Goal: Task Accomplishment & Management: Complete application form

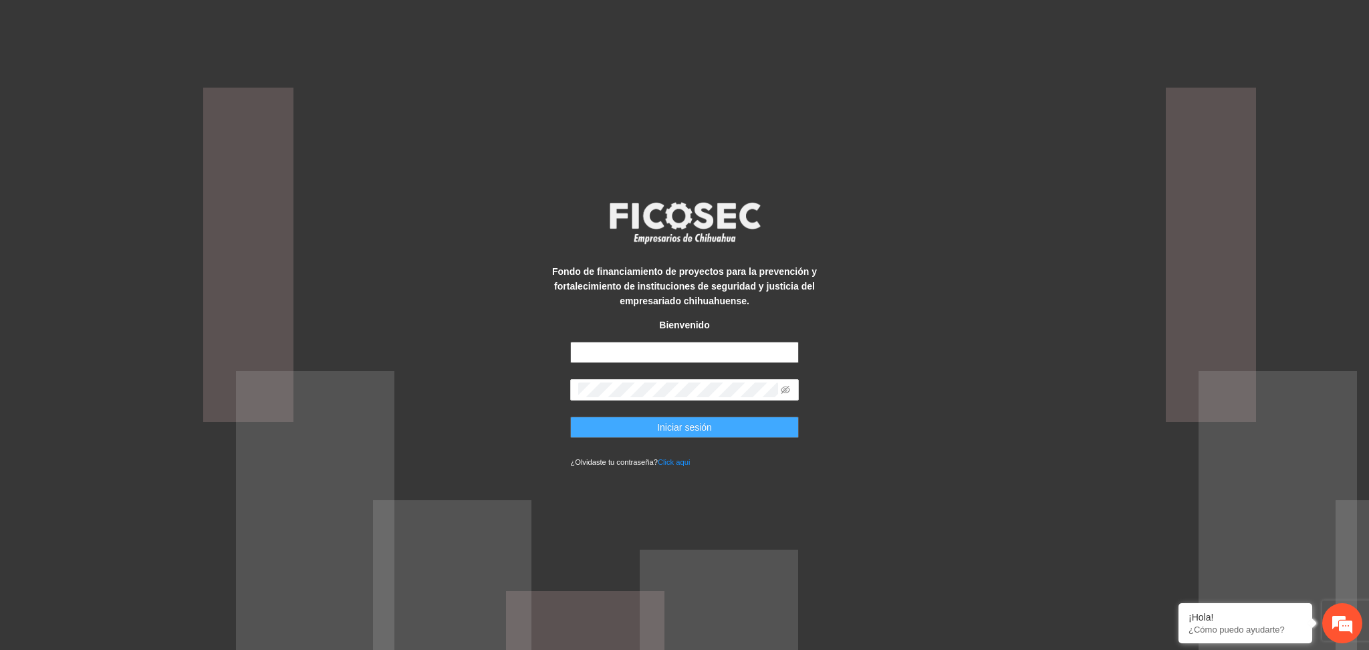
type input "**********"
click at [683, 434] on span "Iniciar sesión" at bounding box center [684, 427] width 55 height 15
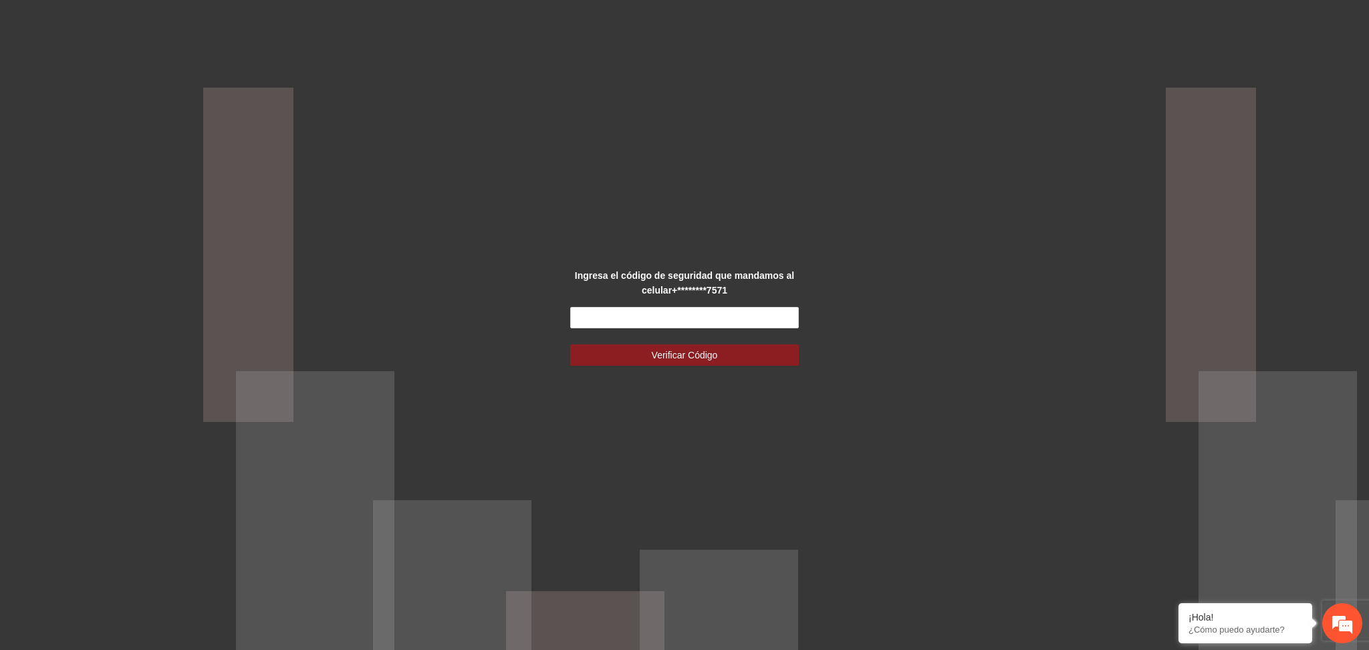
drag, startPoint x: 686, startPoint y: 284, endPoint x: 668, endPoint y: 297, distance: 22.6
click at [667, 297] on div "Ingresa el código de seguridad que mandamos al celular +********7571" at bounding box center [684, 282] width 285 height 29
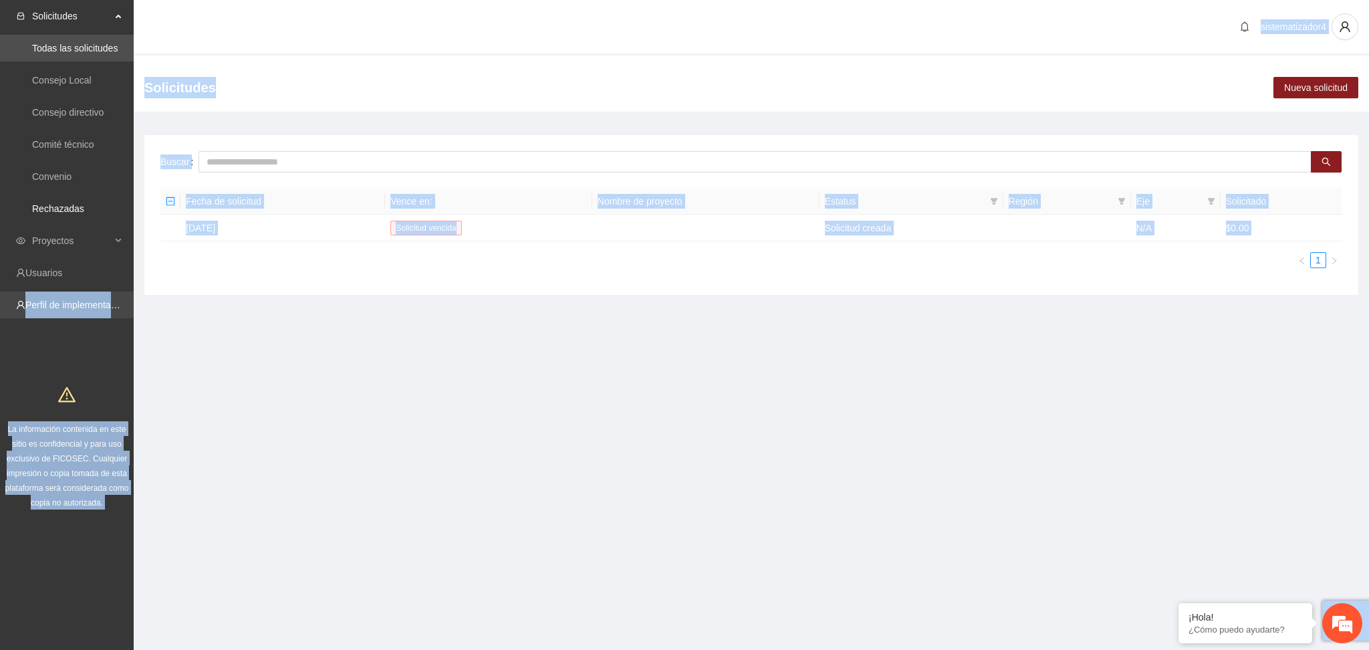
drag, startPoint x: 648, startPoint y: 314, endPoint x: 0, endPoint y: 314, distance: 648.4
click at [0, 314] on section "Solicitudes Todas las solicitudes Consejo Local Consejo directivo Comité técnic…" at bounding box center [684, 325] width 1369 height 650
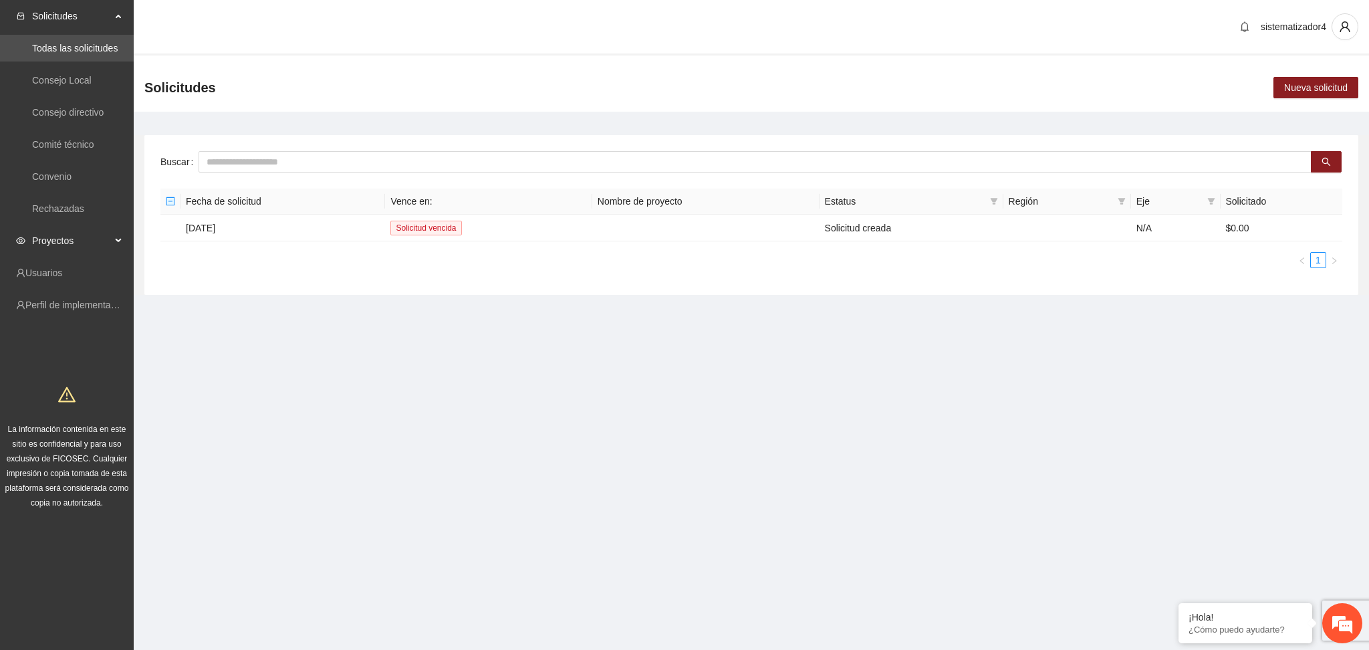
click at [49, 247] on span "Proyectos" at bounding box center [71, 240] width 79 height 27
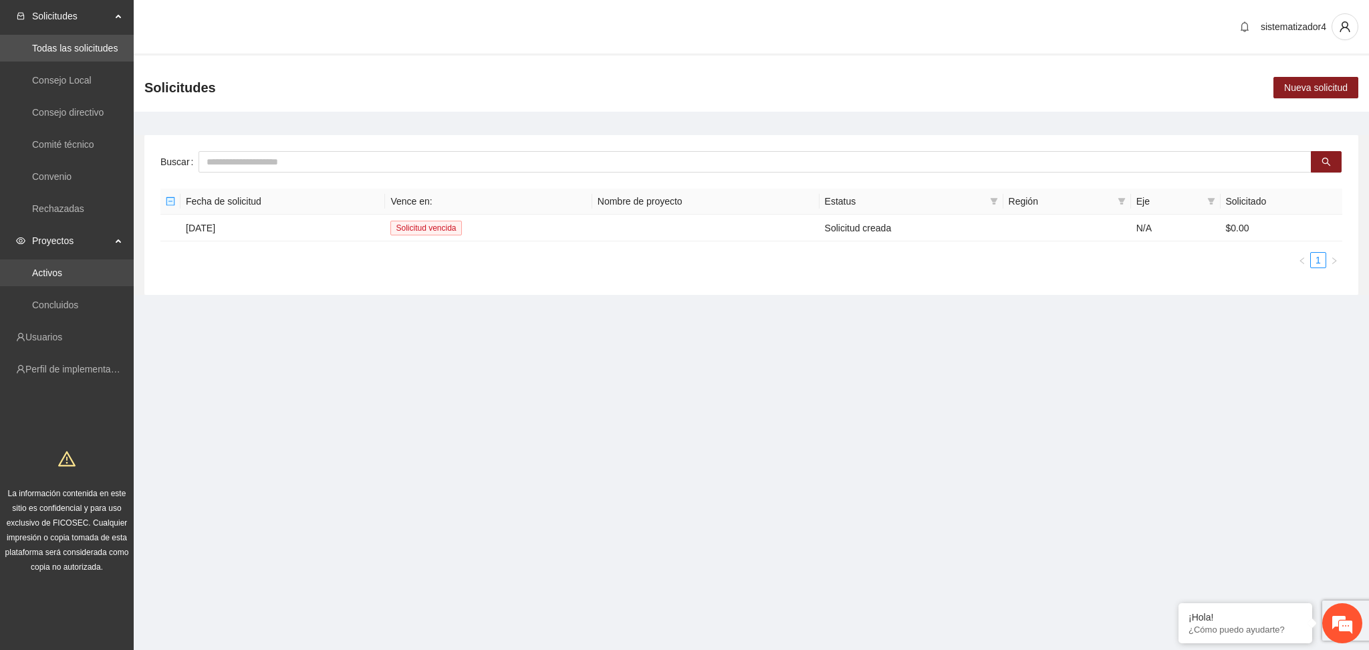
click at [51, 278] on link "Activos" at bounding box center [47, 272] width 30 height 11
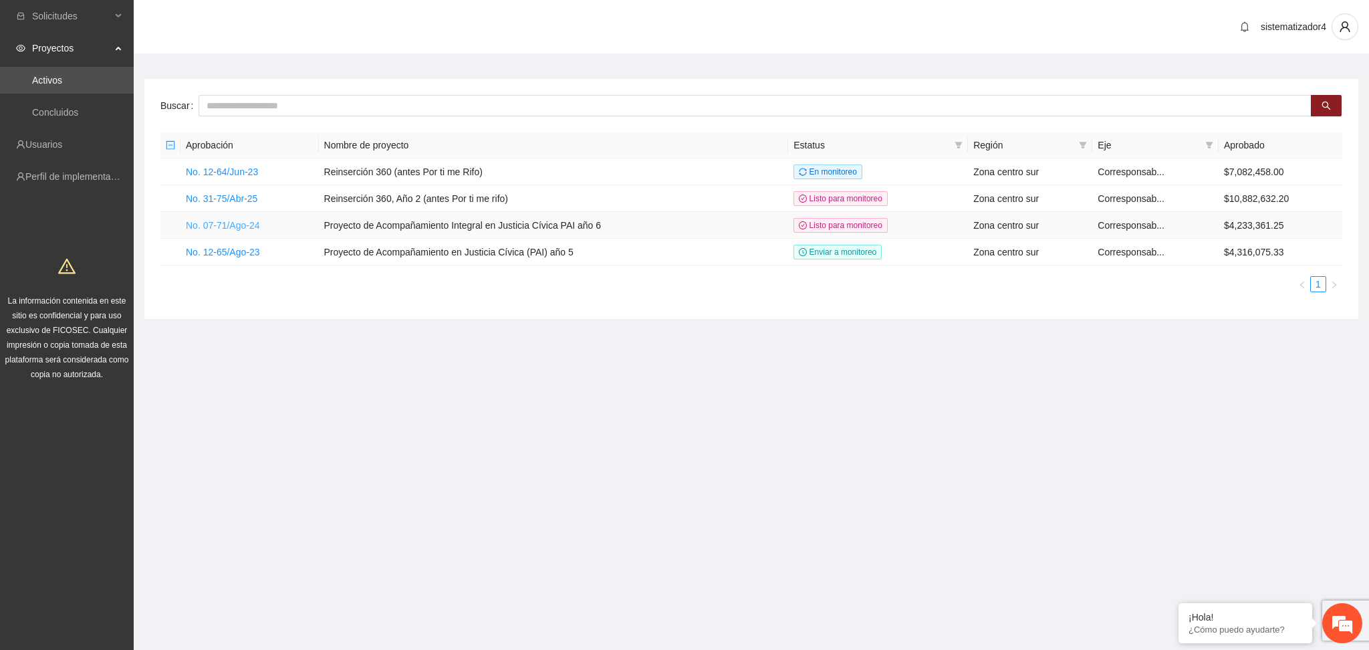
click at [218, 223] on link "No. 07-71/Ago-24" at bounding box center [223, 225] width 74 height 11
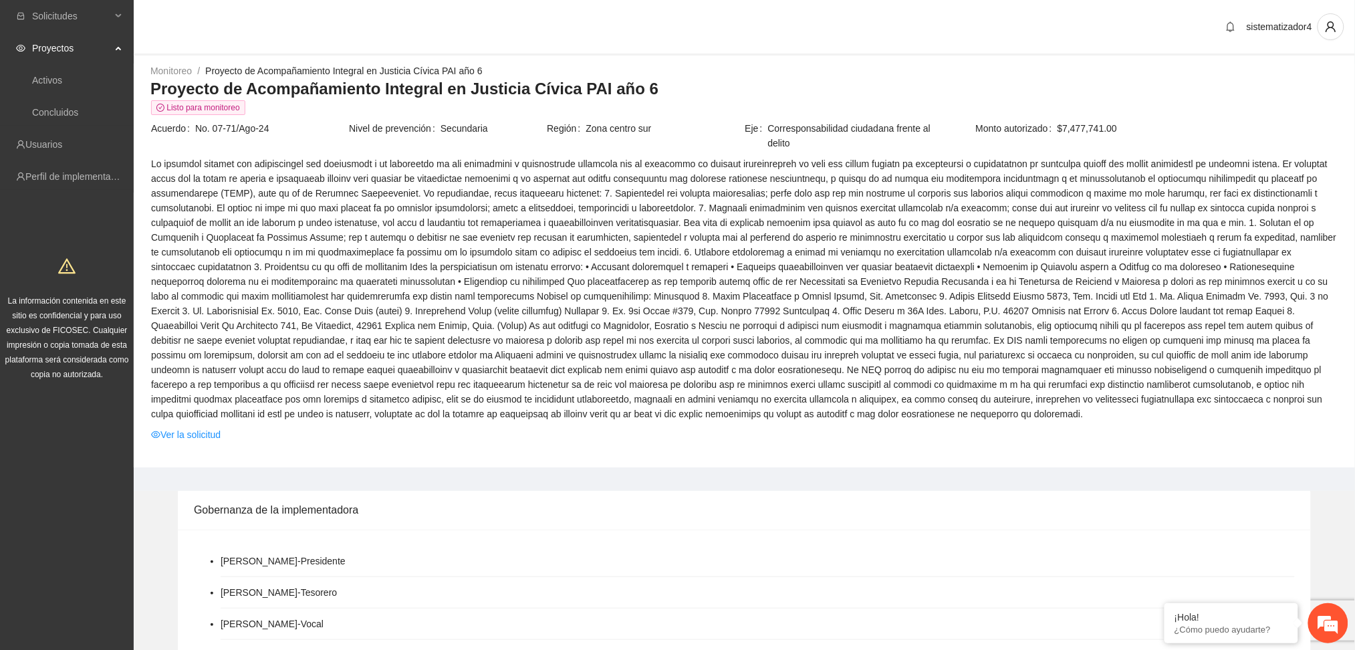
click at [70, 49] on span "Proyectos" at bounding box center [71, 48] width 79 height 27
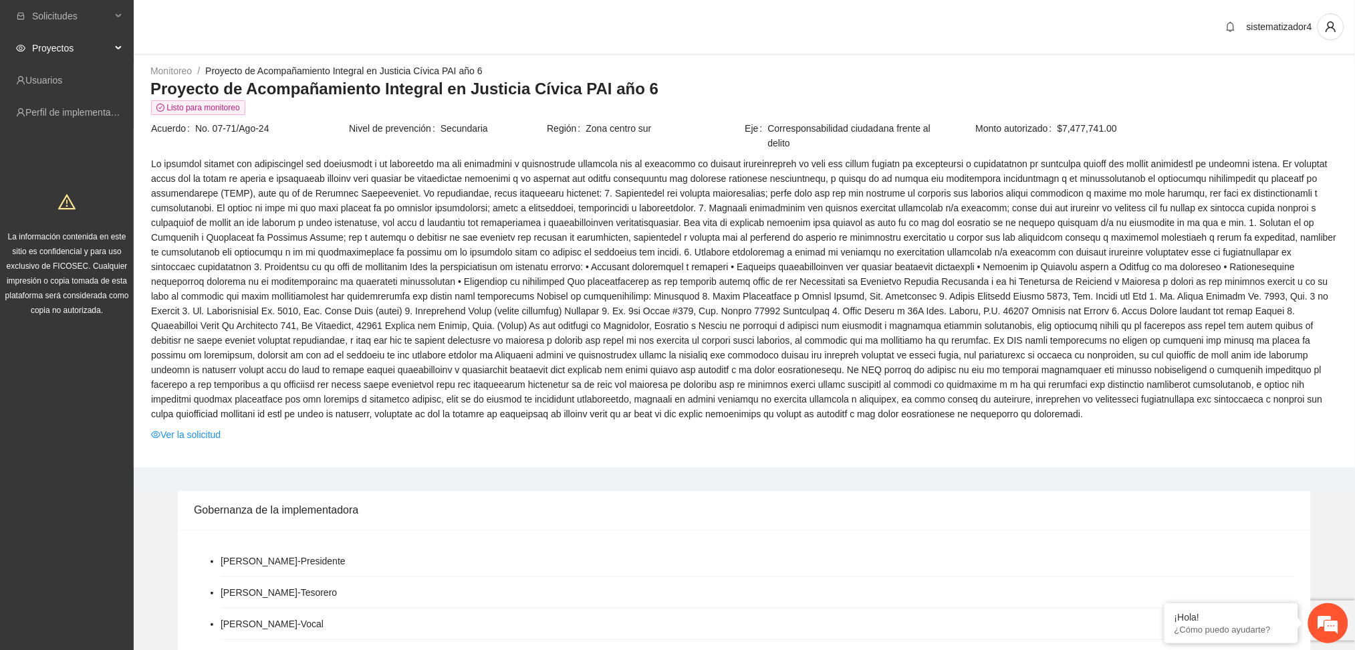
click at [70, 49] on span "Proyectos" at bounding box center [71, 48] width 79 height 27
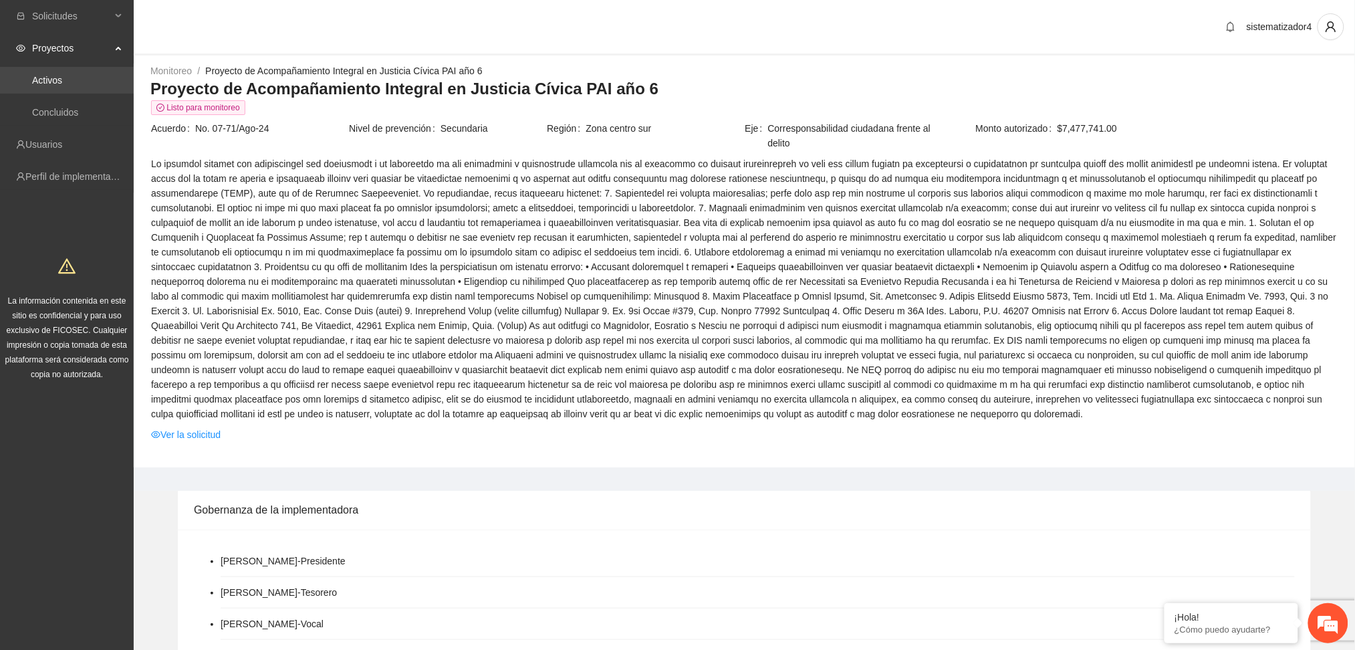
click at [61, 76] on link "Activos" at bounding box center [47, 80] width 30 height 11
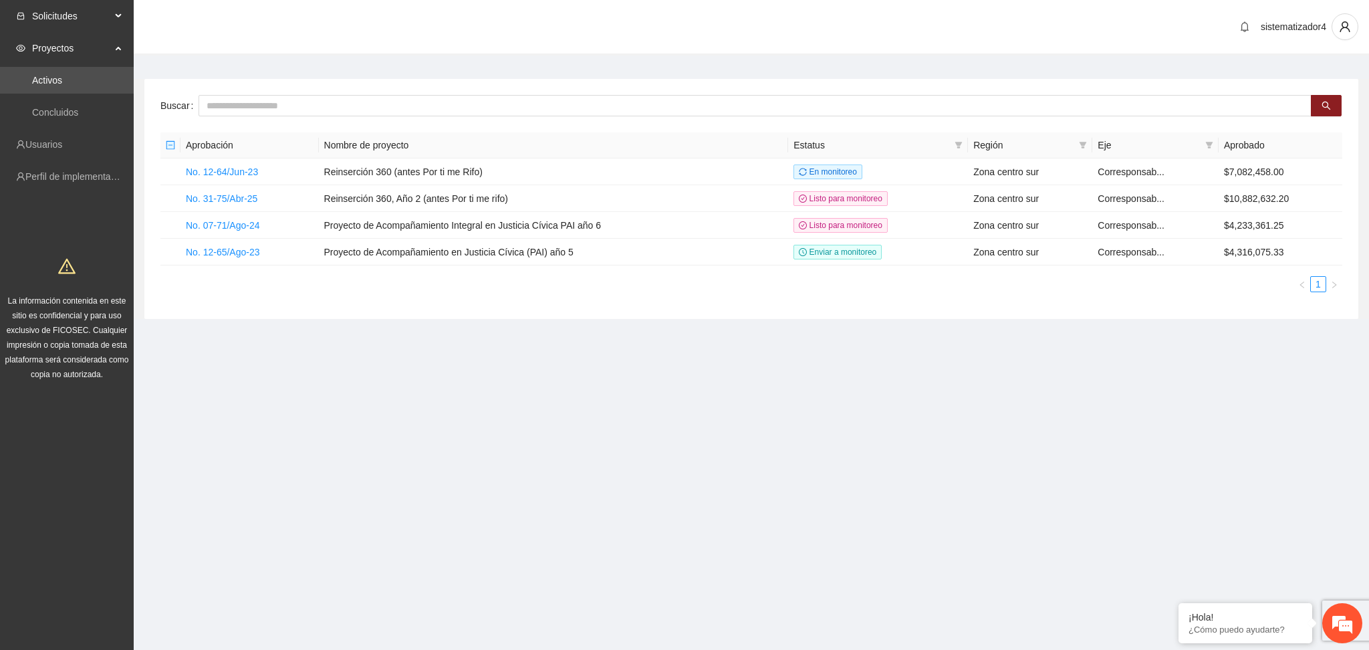
click at [68, 14] on span "Solicitudes" at bounding box center [71, 16] width 79 height 27
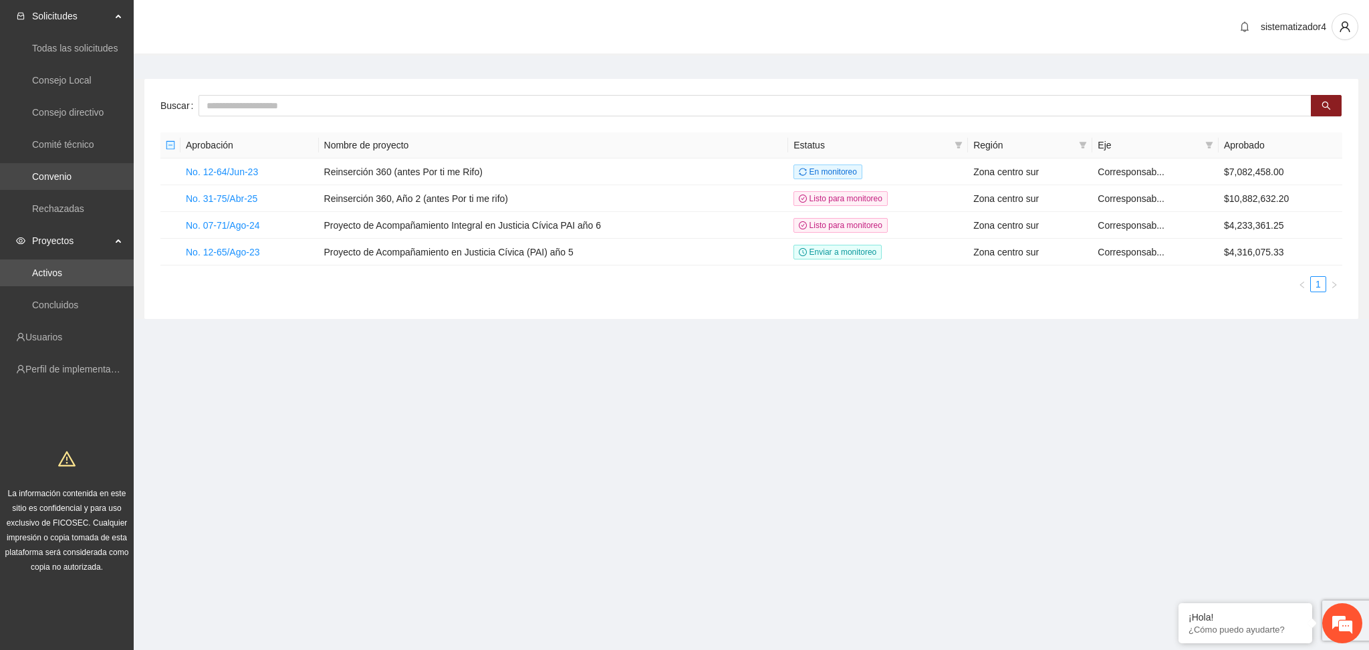
click at [72, 180] on link "Convenio" at bounding box center [51, 176] width 39 height 11
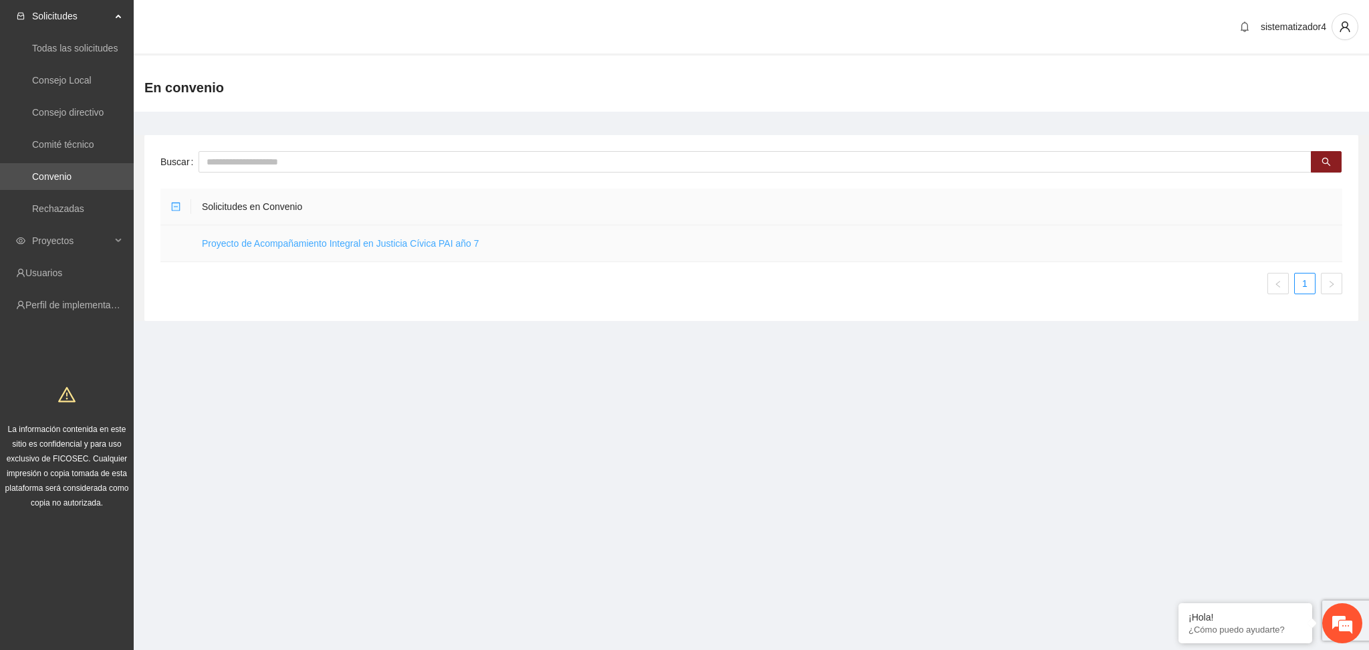
click at [385, 244] on link "Proyecto de Acompañamiento Integral en Justicia Cívica PAI año 7" at bounding box center [340, 243] width 277 height 11
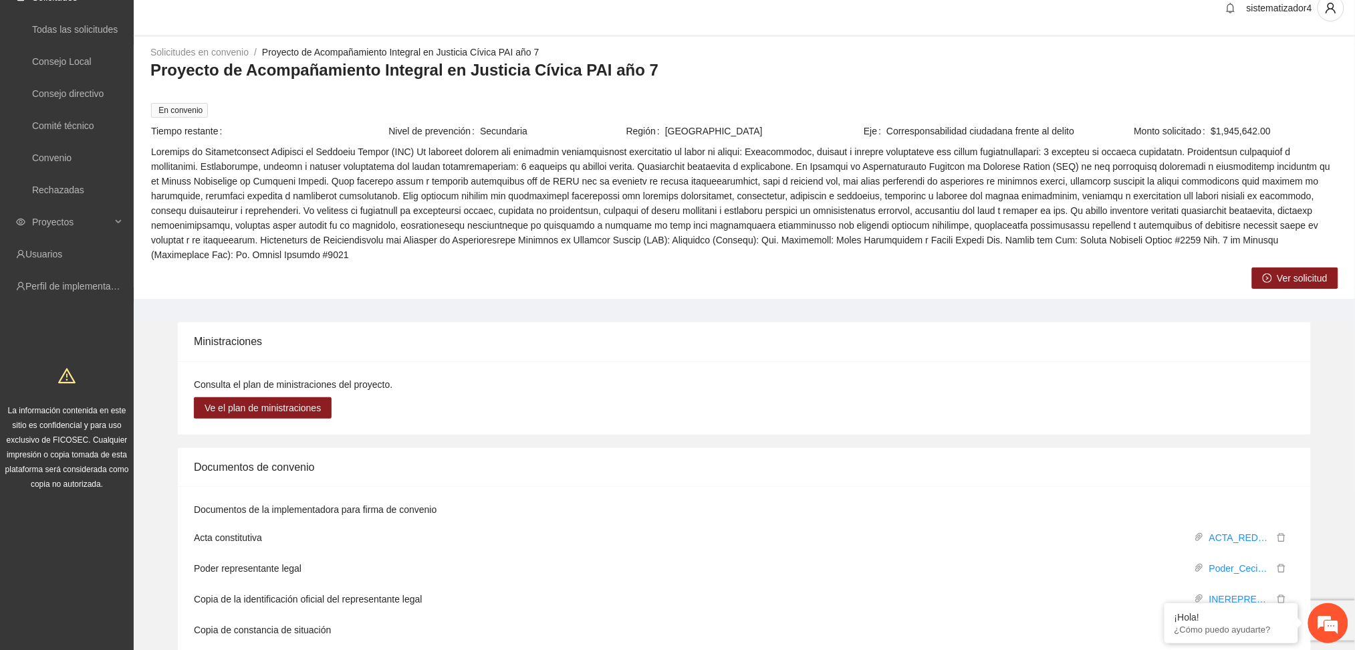
scroll to position [7, 0]
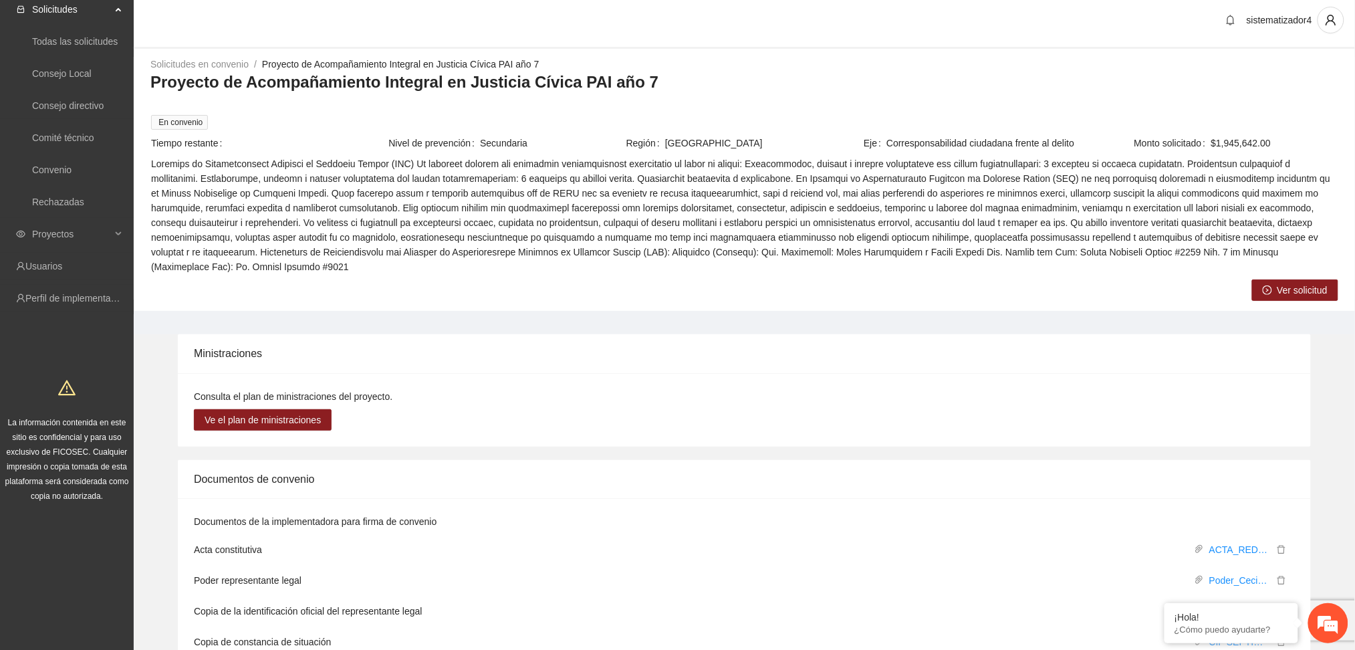
click at [1296, 283] on span "Ver solicitud" at bounding box center [1302, 290] width 50 height 15
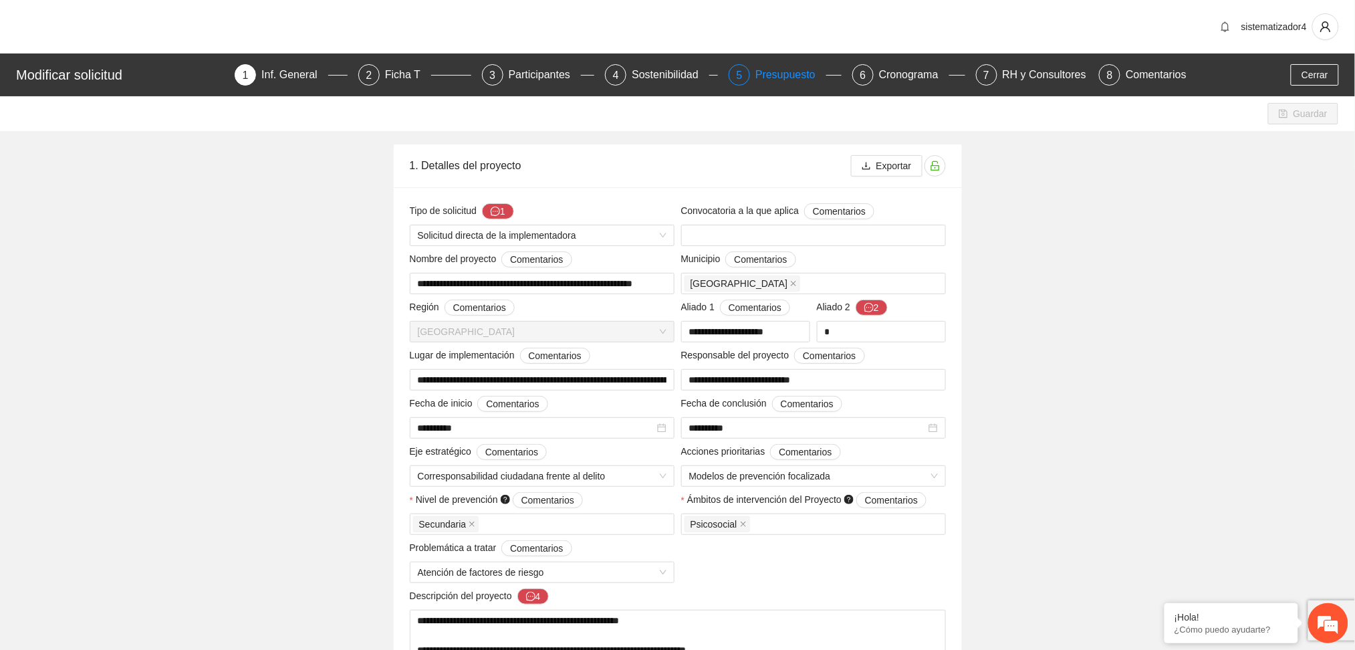
click at [787, 76] on div "Presupuesto" at bounding box center [790, 74] width 71 height 21
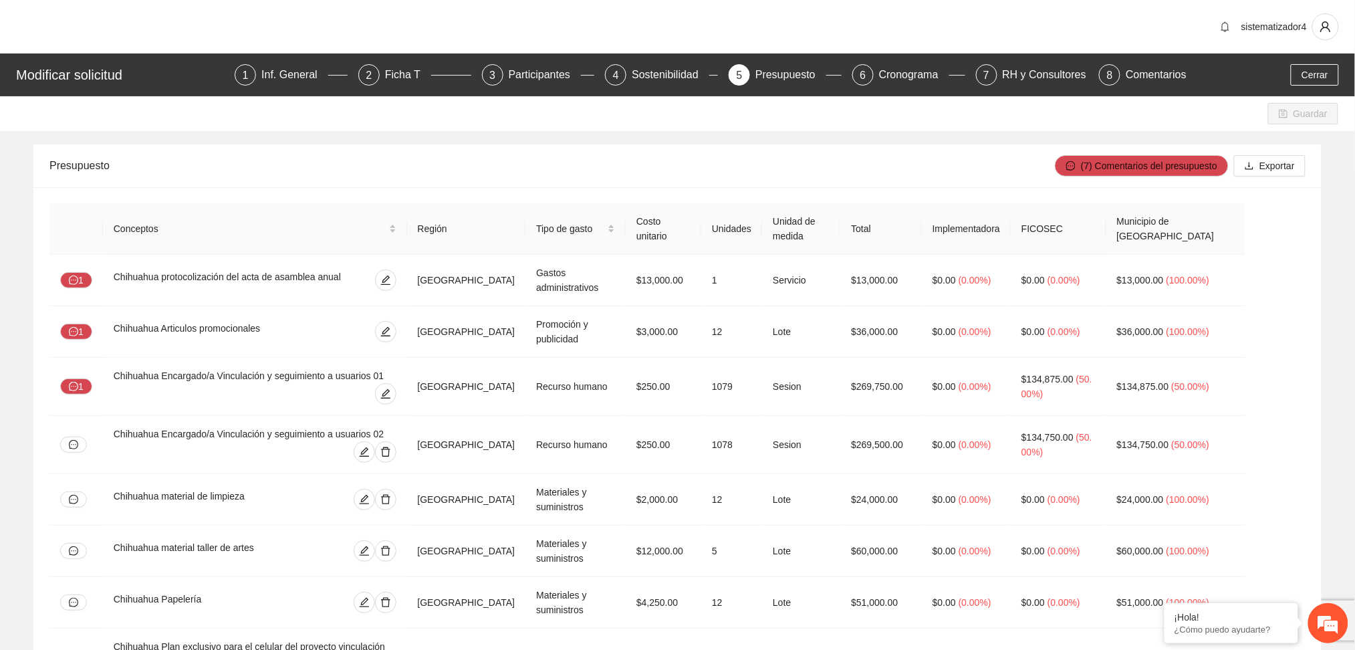
click at [490, 114] on div "Guardar" at bounding box center [677, 113] width 1355 height 35
click at [299, 380] on div "Chihuahua Encargado/a Vinculación y seguimiento a usuarios 01" at bounding box center [255, 375] width 283 height 15
click at [1014, 74] on div "RH y Consultores" at bounding box center [1050, 74] width 94 height 21
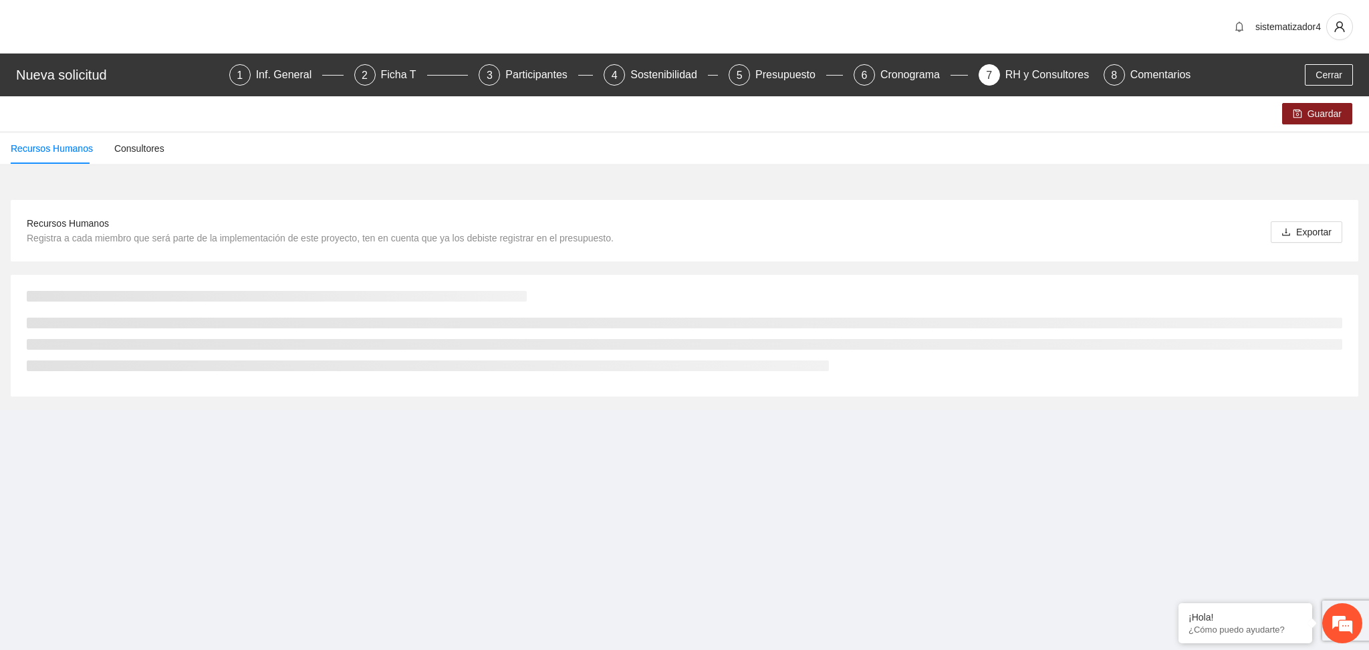
click at [775, 390] on div at bounding box center [685, 336] width 1348 height 122
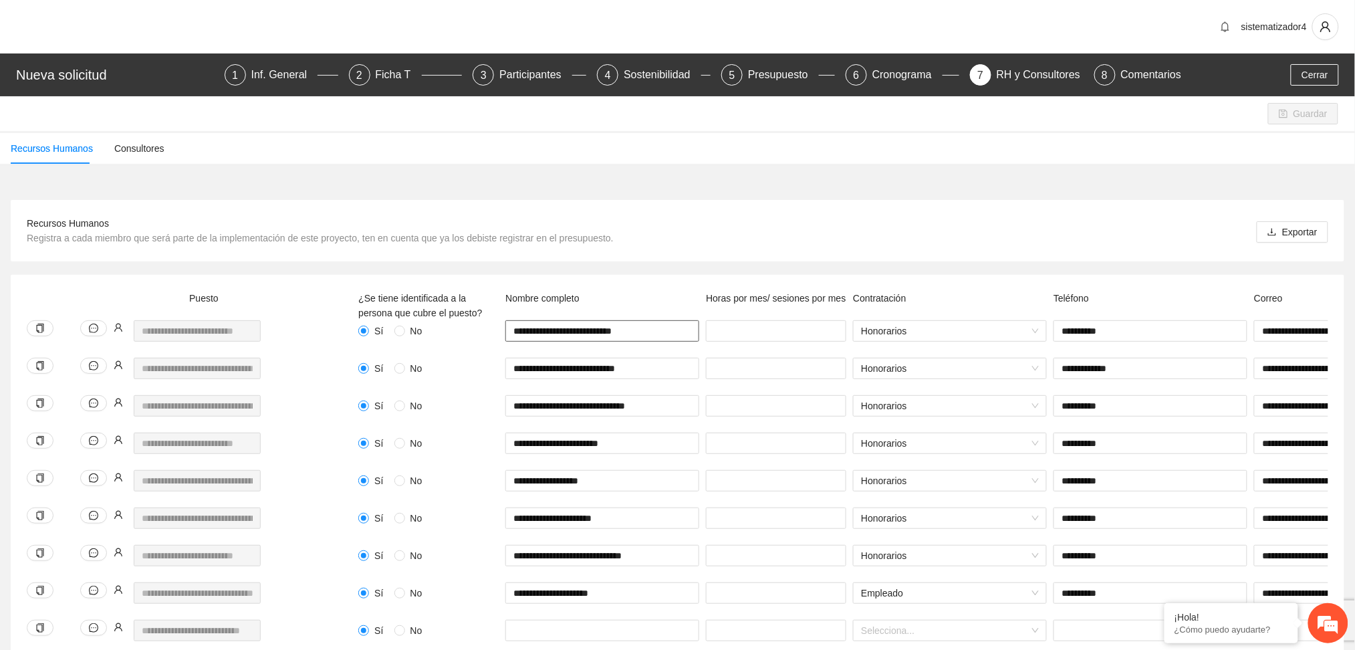
click at [587, 332] on input "**********" at bounding box center [602, 330] width 194 height 21
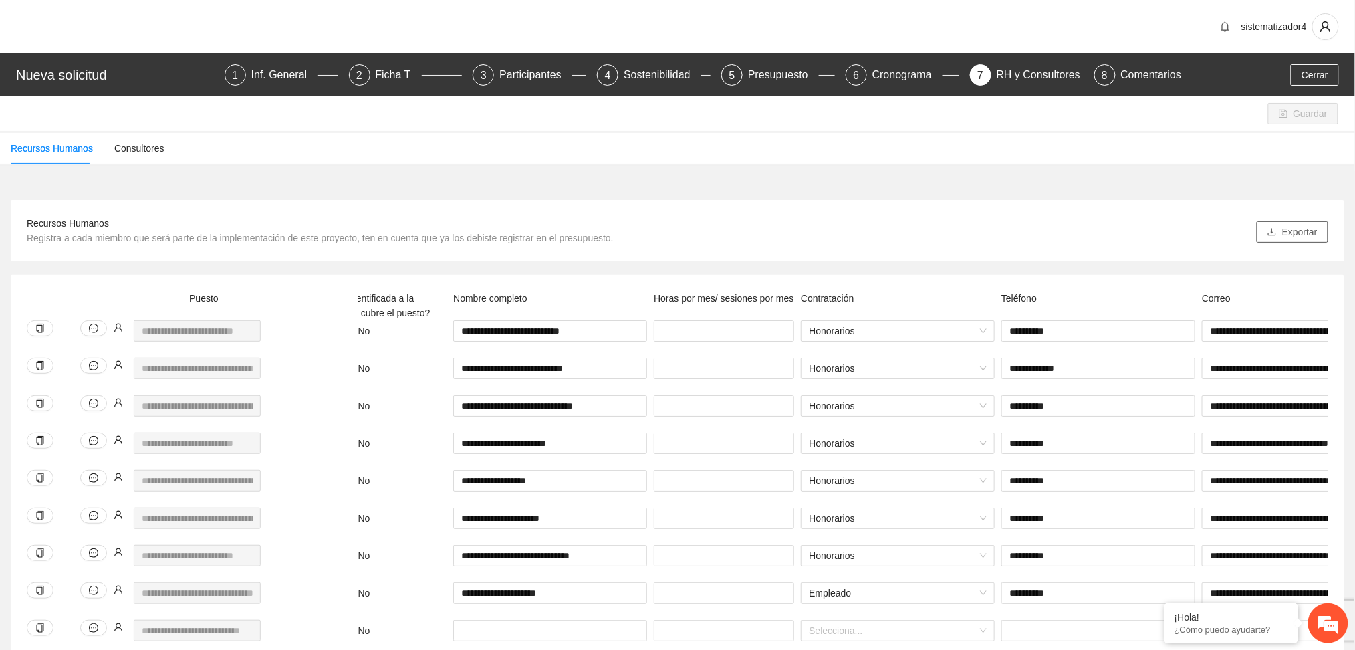
click at [1279, 234] on button "Exportar" at bounding box center [1293, 231] width 72 height 21
